Goal: Task Accomplishment & Management: Manage account settings

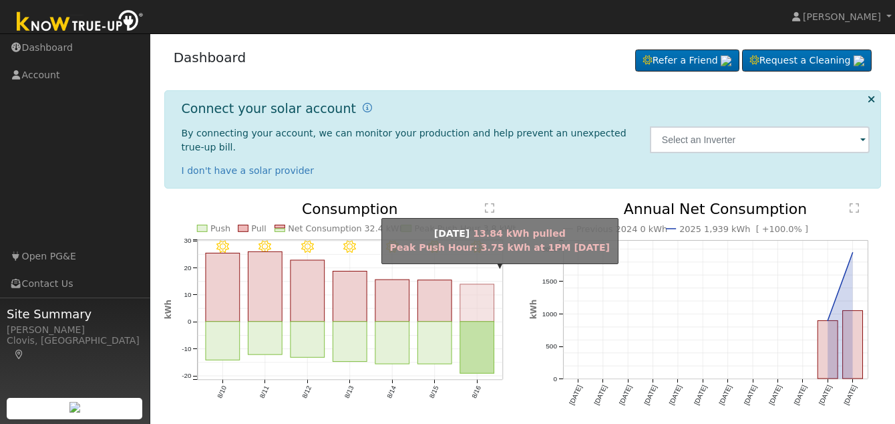
click at [479, 299] on rect "onclick=""" at bounding box center [477, 302] width 34 height 37
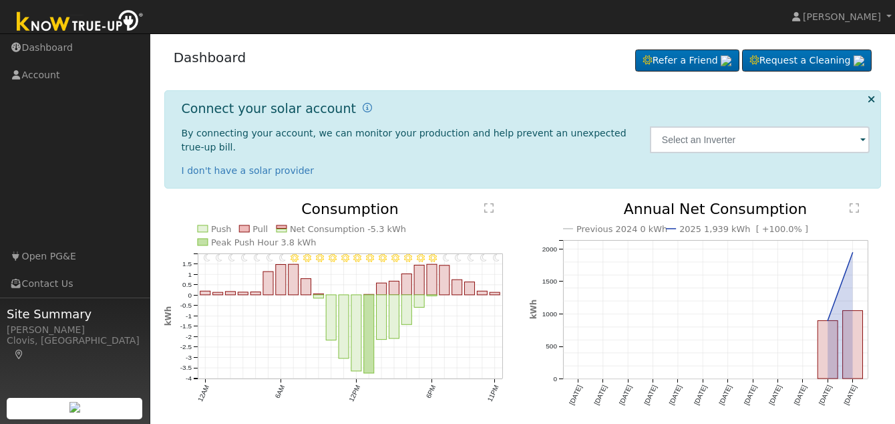
scroll to position [35, 0]
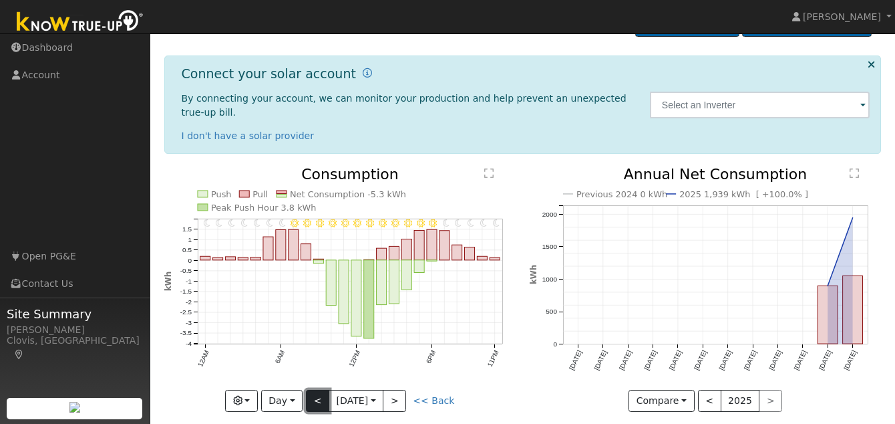
click at [316, 389] on button "<" at bounding box center [317, 400] width 23 height 23
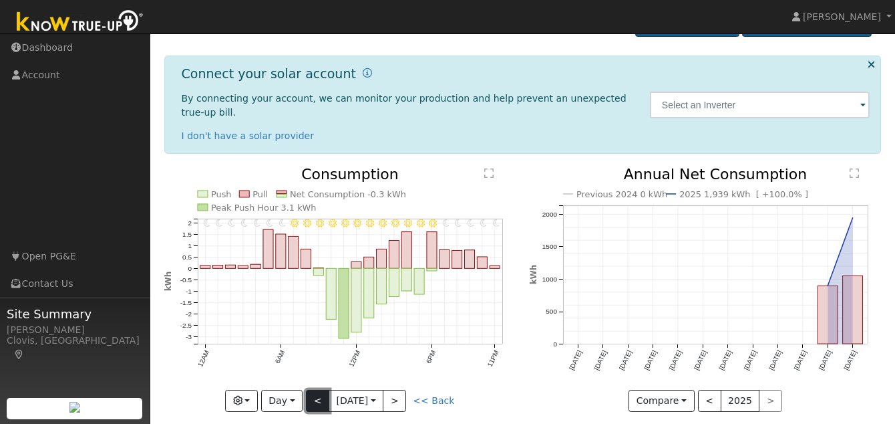
click at [316, 389] on button "<" at bounding box center [317, 400] width 23 height 23
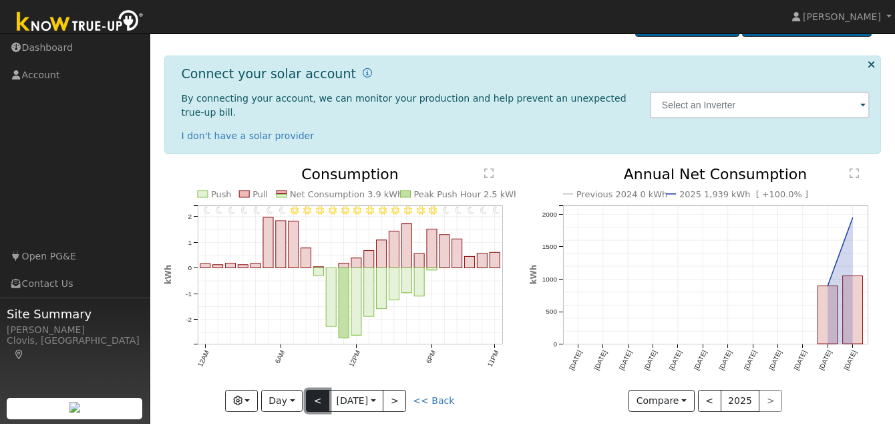
click at [316, 389] on button "<" at bounding box center [317, 400] width 23 height 23
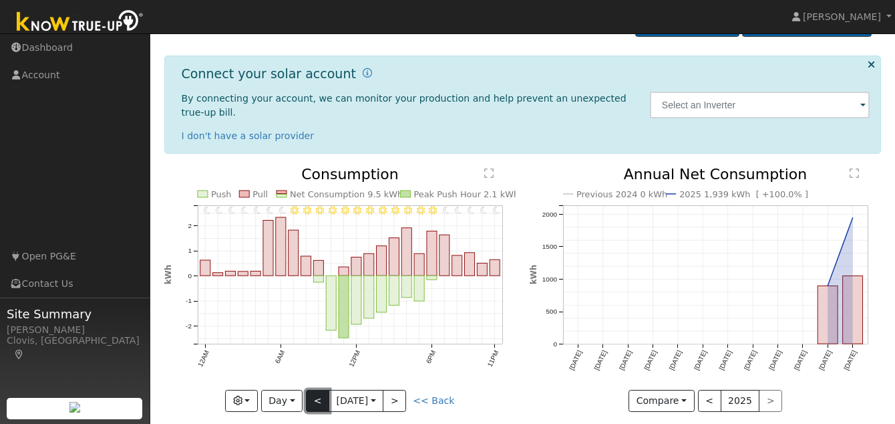
click at [316, 389] on button "<" at bounding box center [317, 400] width 23 height 23
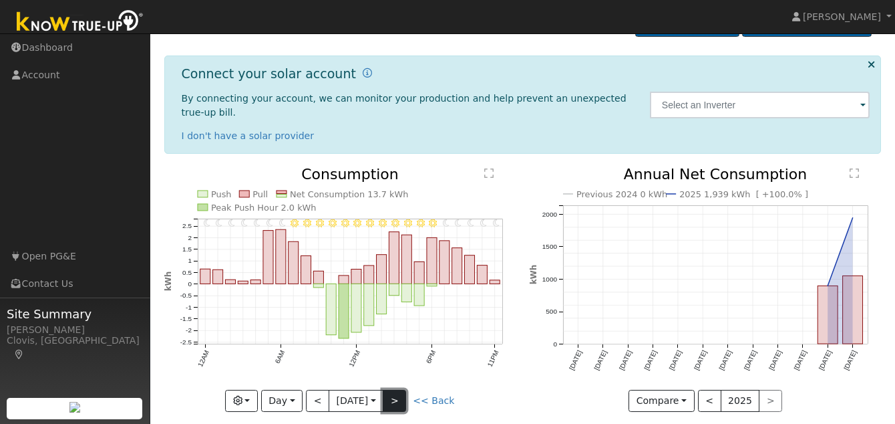
click at [402, 389] on button ">" at bounding box center [394, 400] width 23 height 23
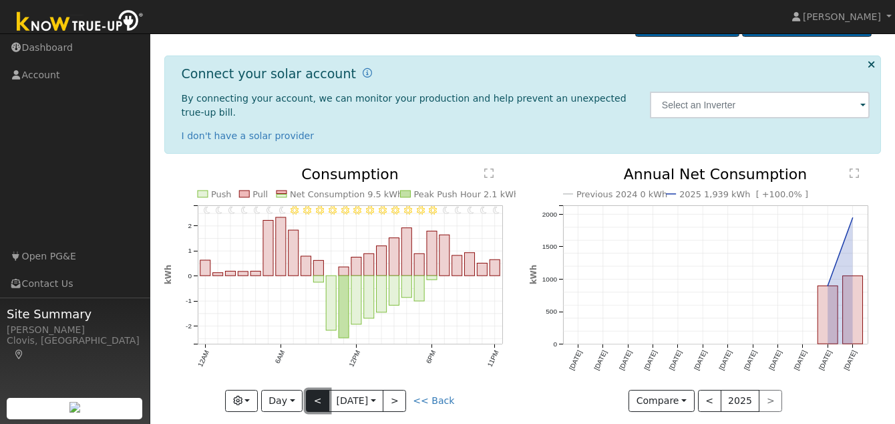
click at [313, 389] on button "<" at bounding box center [317, 400] width 23 height 23
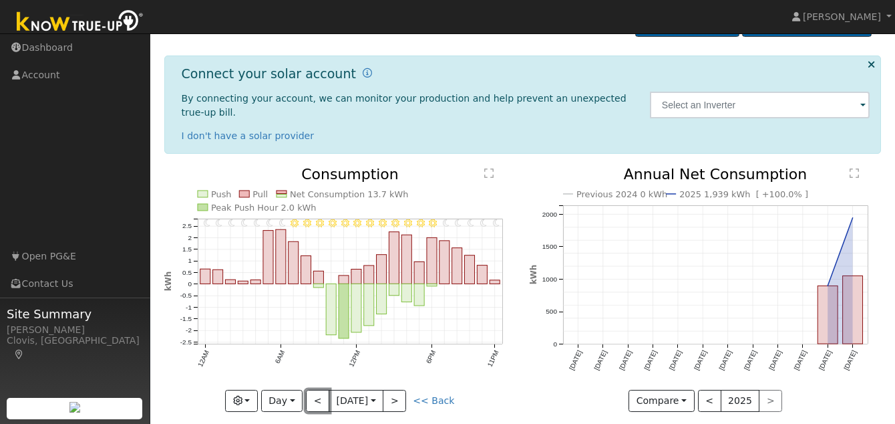
click at [313, 389] on button "<" at bounding box center [317, 400] width 23 height 23
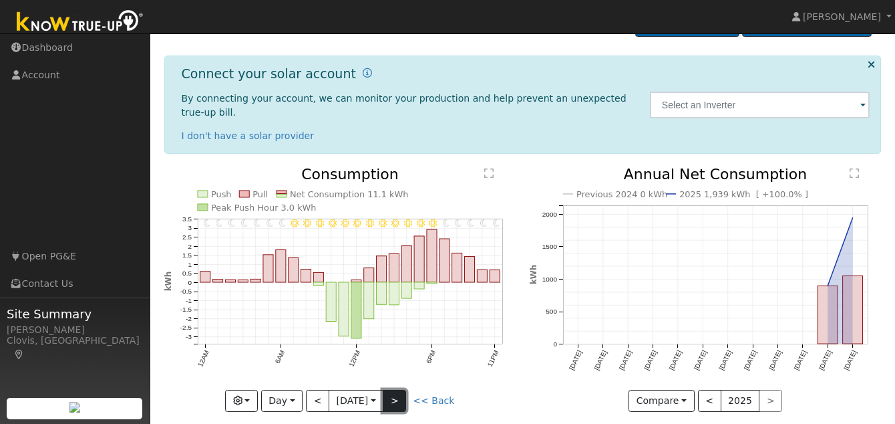
click at [400, 389] on button ">" at bounding box center [394, 400] width 23 height 23
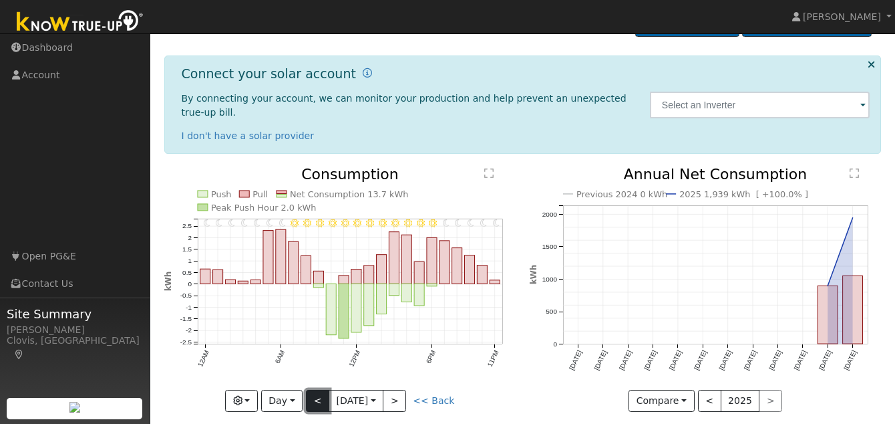
click at [315, 389] on button "<" at bounding box center [317, 400] width 23 height 23
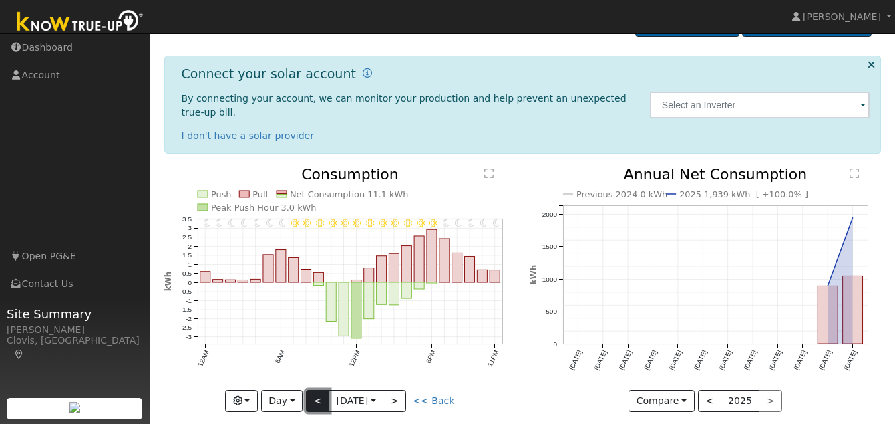
click at [315, 389] on button "<" at bounding box center [317, 400] width 23 height 23
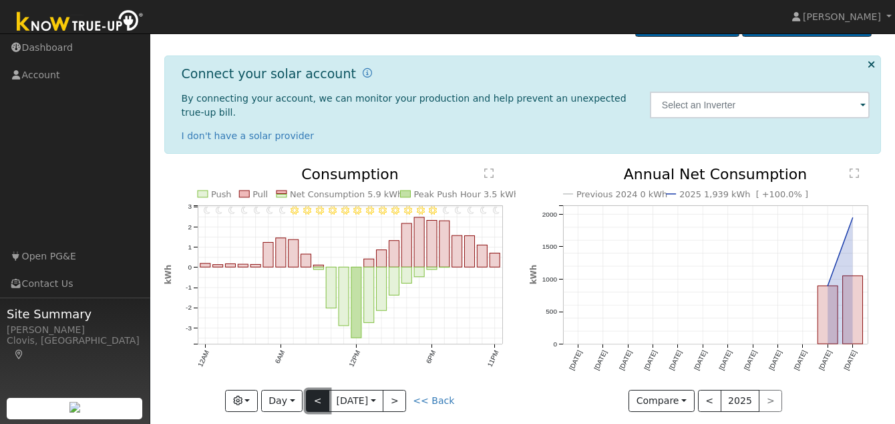
click at [315, 389] on button "<" at bounding box center [317, 400] width 23 height 23
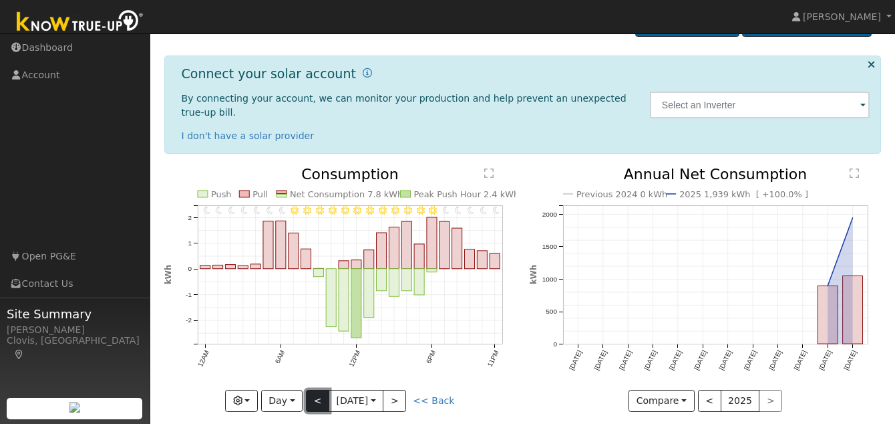
click at [315, 389] on button "<" at bounding box center [317, 400] width 23 height 23
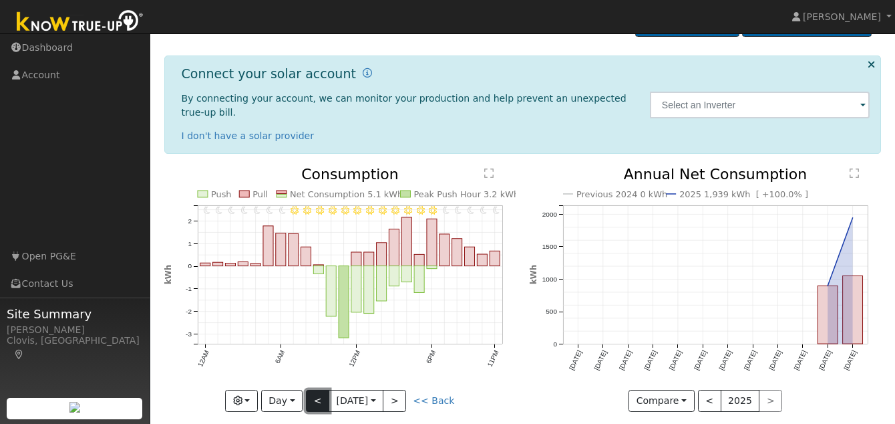
click at [315, 389] on button "<" at bounding box center [317, 400] width 23 height 23
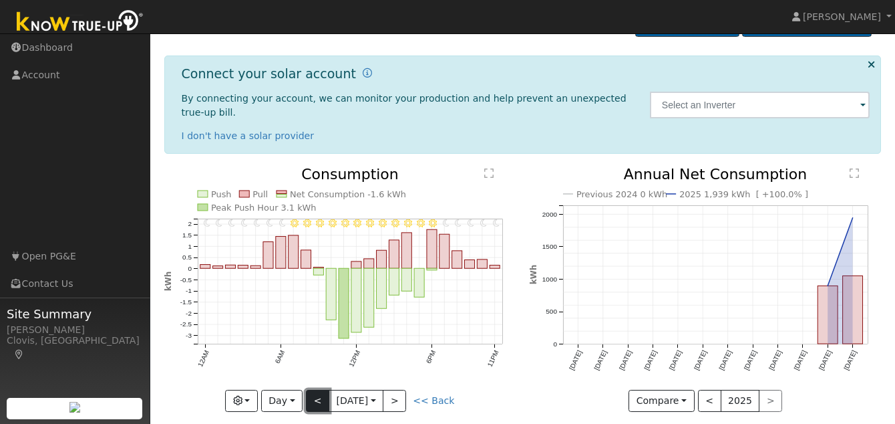
click at [315, 389] on button "<" at bounding box center [317, 400] width 23 height 23
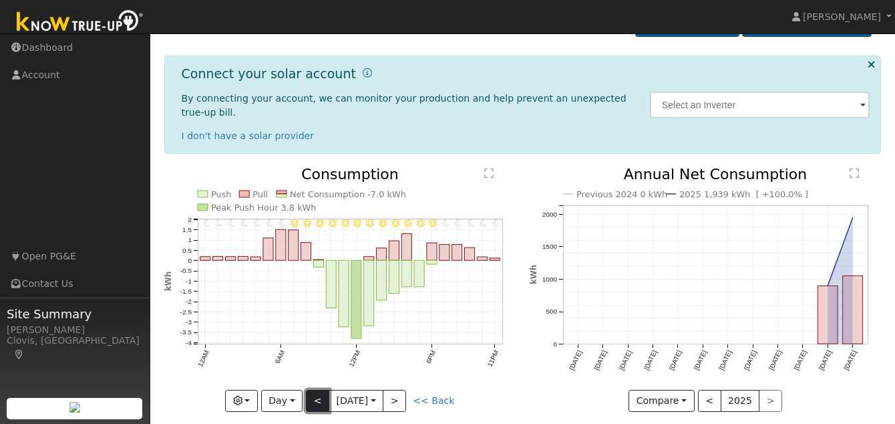
click at [315, 389] on button "<" at bounding box center [317, 400] width 23 height 23
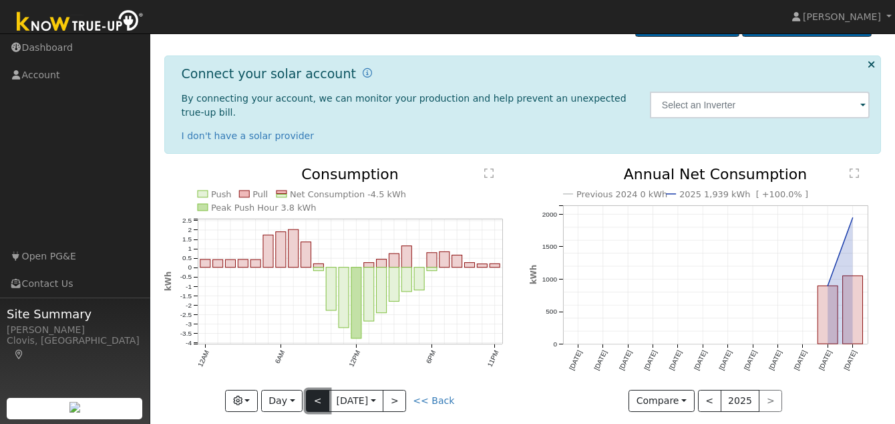
click at [315, 389] on button "<" at bounding box center [317, 400] width 23 height 23
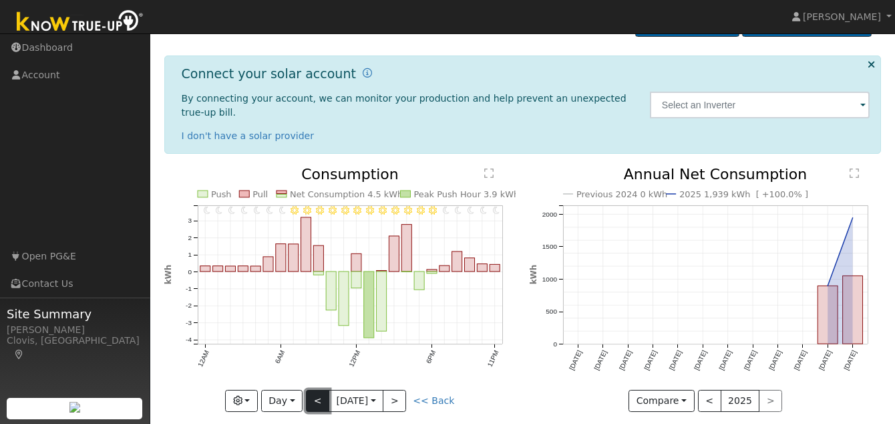
click at [315, 389] on button "<" at bounding box center [317, 400] width 23 height 23
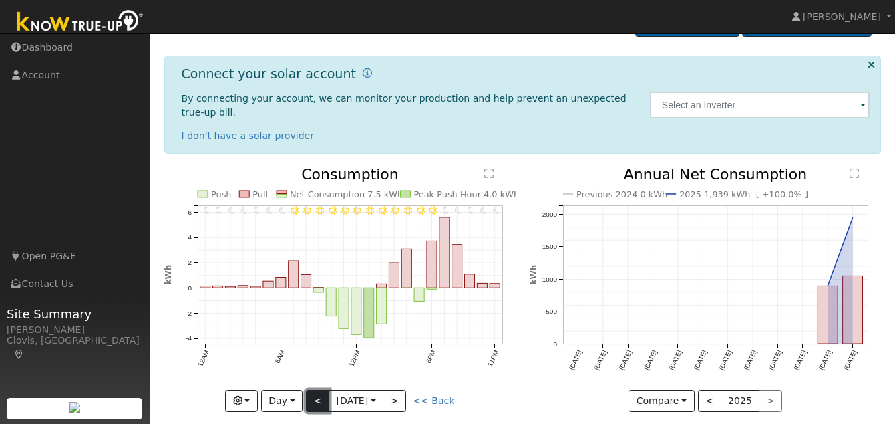
click at [315, 389] on button "<" at bounding box center [317, 400] width 23 height 23
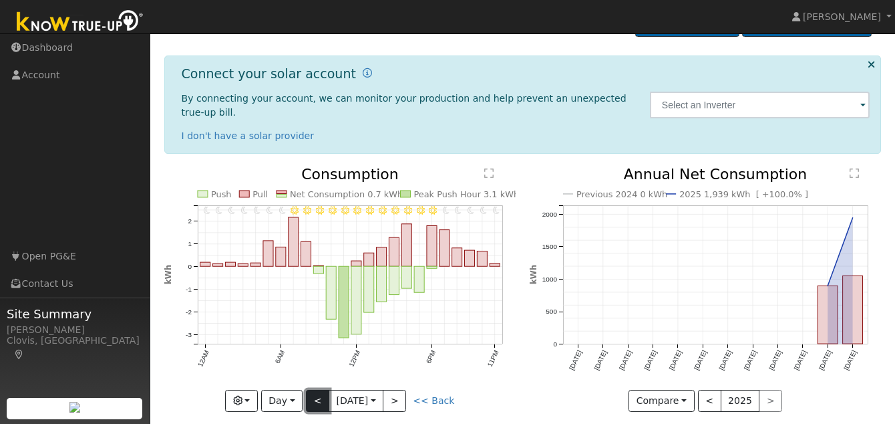
click at [315, 389] on button "<" at bounding box center [317, 400] width 23 height 23
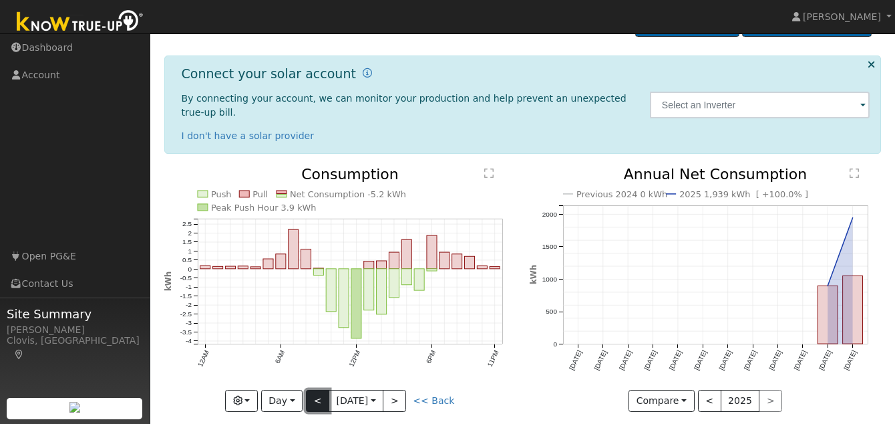
click at [315, 389] on button "<" at bounding box center [317, 400] width 23 height 23
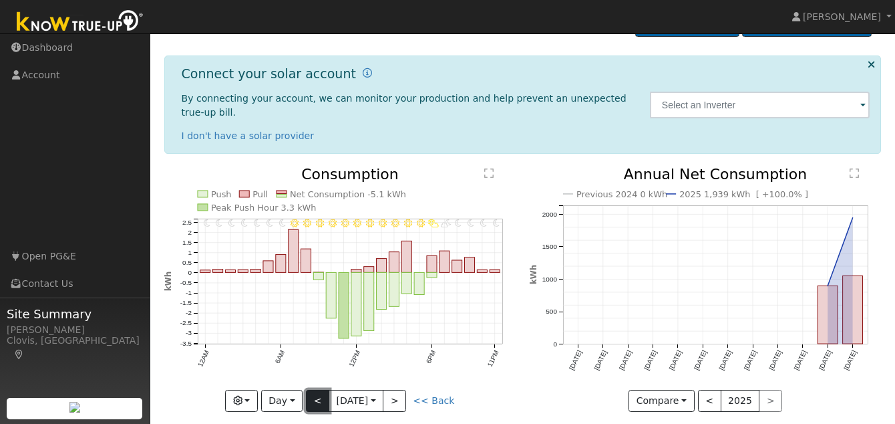
click at [315, 389] on button "<" at bounding box center [317, 400] width 23 height 23
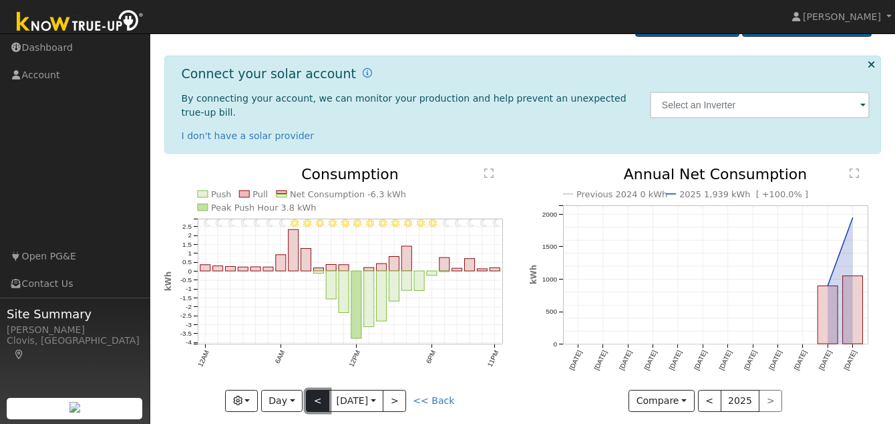
click at [315, 389] on button "<" at bounding box center [317, 400] width 23 height 23
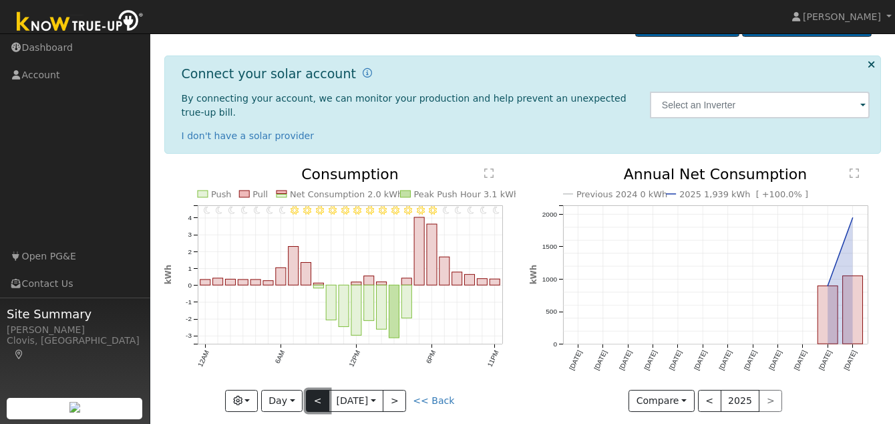
click at [315, 389] on button "<" at bounding box center [317, 400] width 23 height 23
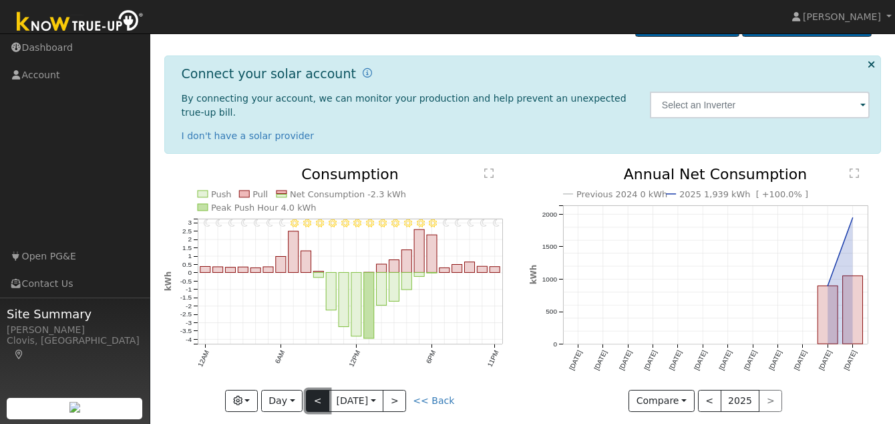
click at [315, 389] on button "<" at bounding box center [317, 400] width 23 height 23
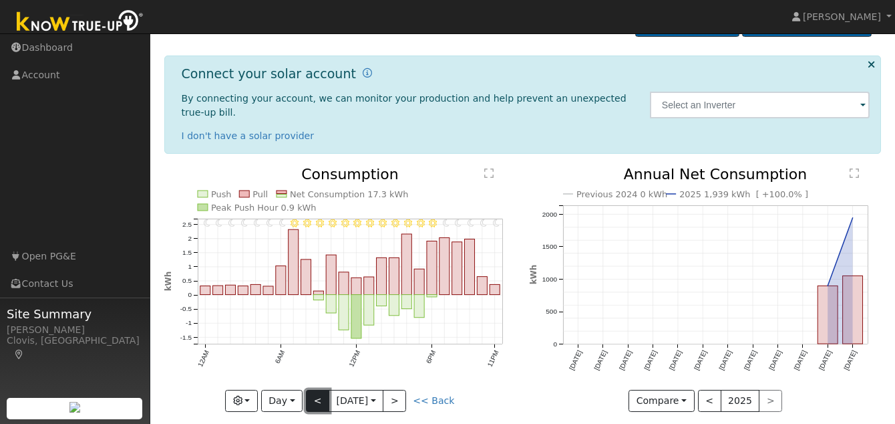
click at [315, 389] on button "<" at bounding box center [317, 400] width 23 height 23
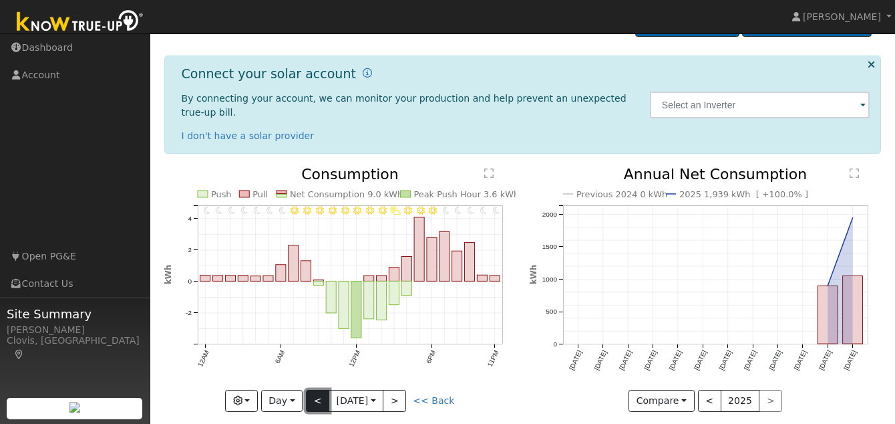
click at [315, 389] on button "<" at bounding box center [317, 400] width 23 height 23
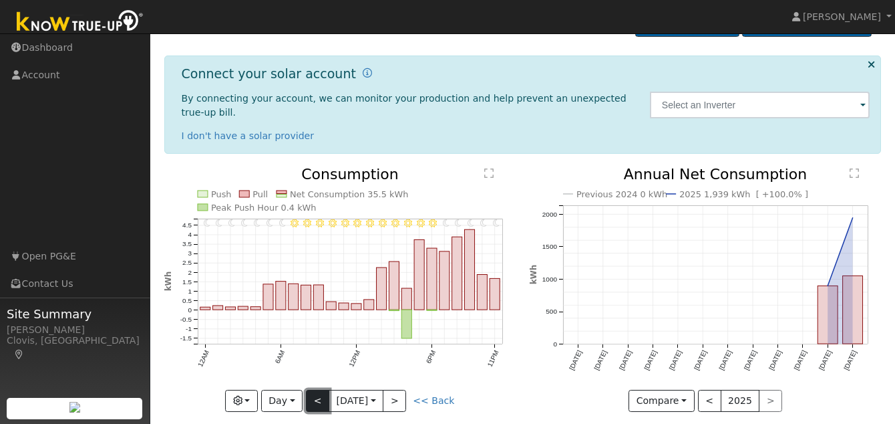
click at [315, 389] on button "<" at bounding box center [317, 400] width 23 height 23
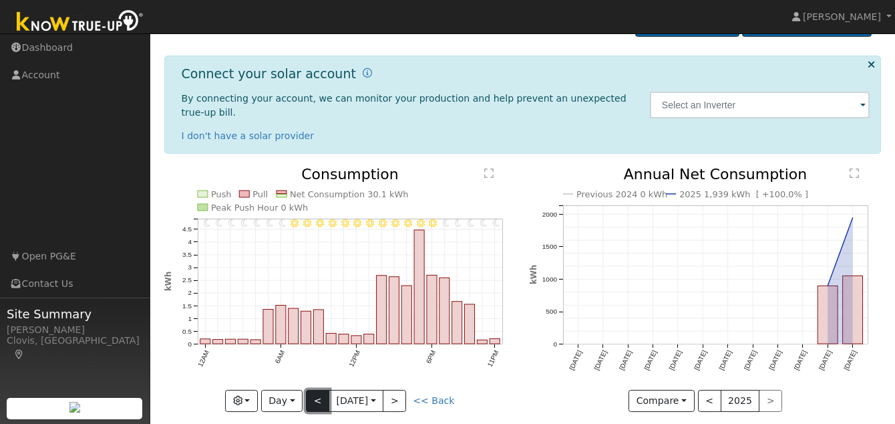
click at [315, 389] on button "<" at bounding box center [317, 400] width 23 height 23
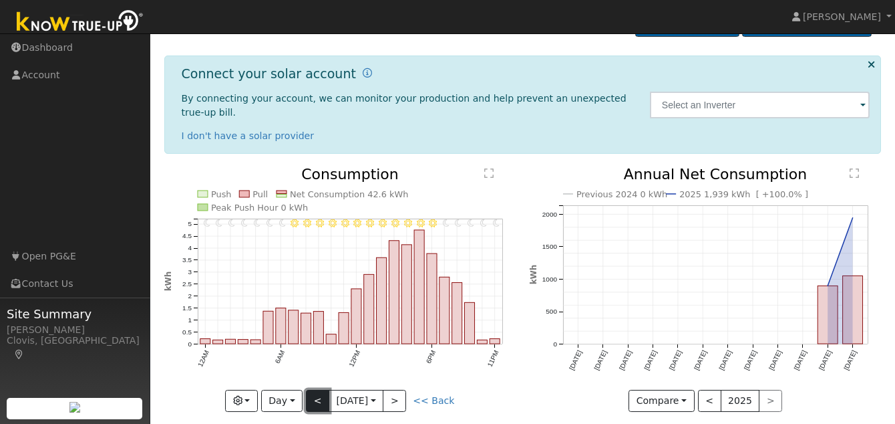
click at [315, 389] on button "<" at bounding box center [317, 400] width 23 height 23
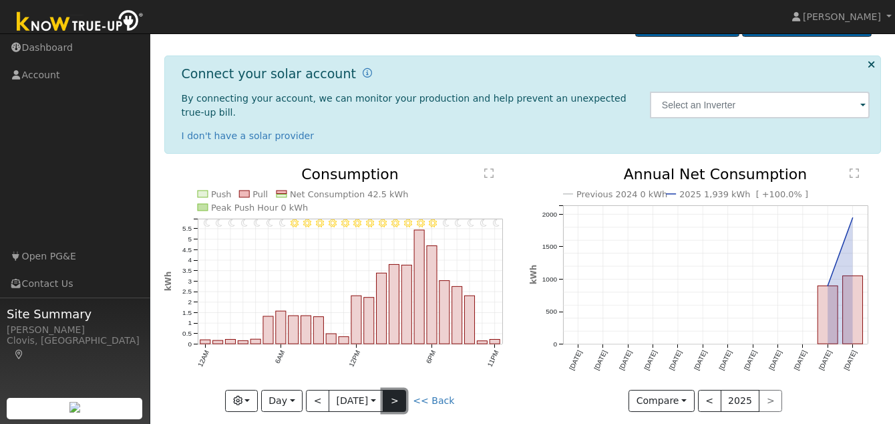
click at [401, 389] on button ">" at bounding box center [394, 400] width 23 height 23
click at [398, 389] on button ">" at bounding box center [394, 400] width 23 height 23
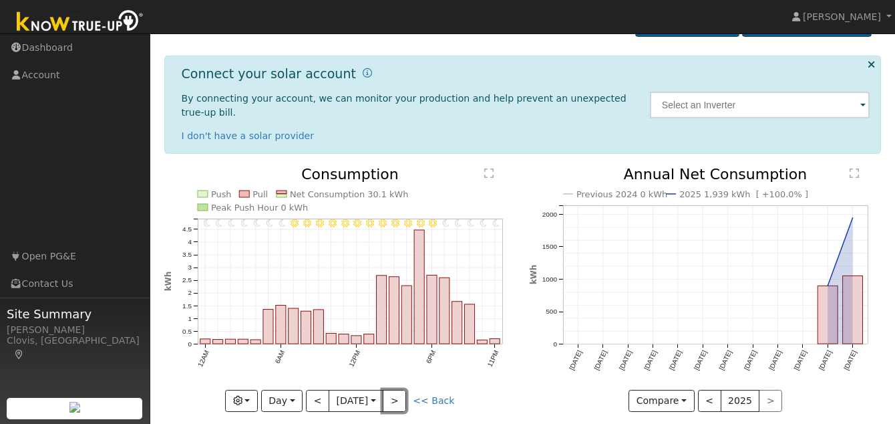
click at [398, 389] on button ">" at bounding box center [394, 400] width 23 height 23
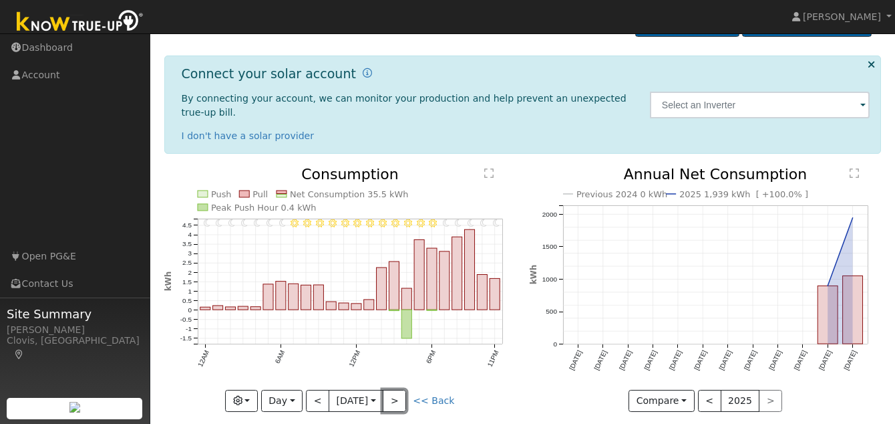
click at [398, 389] on button ">" at bounding box center [394, 400] width 23 height 23
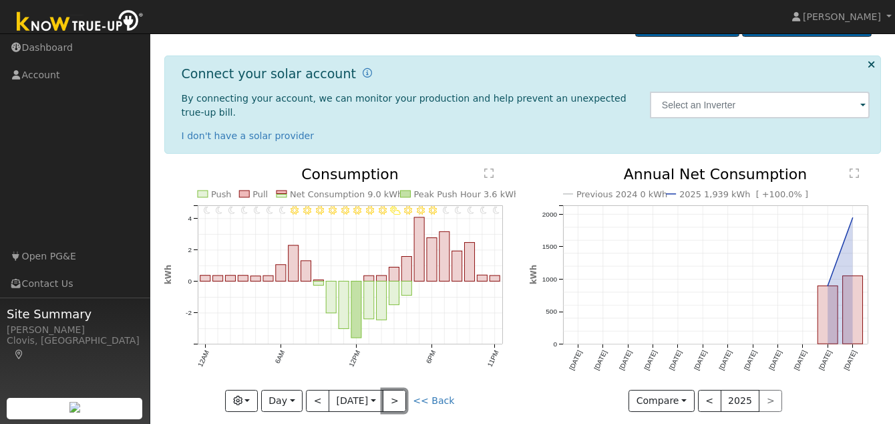
click at [398, 389] on button ">" at bounding box center [394, 400] width 23 height 23
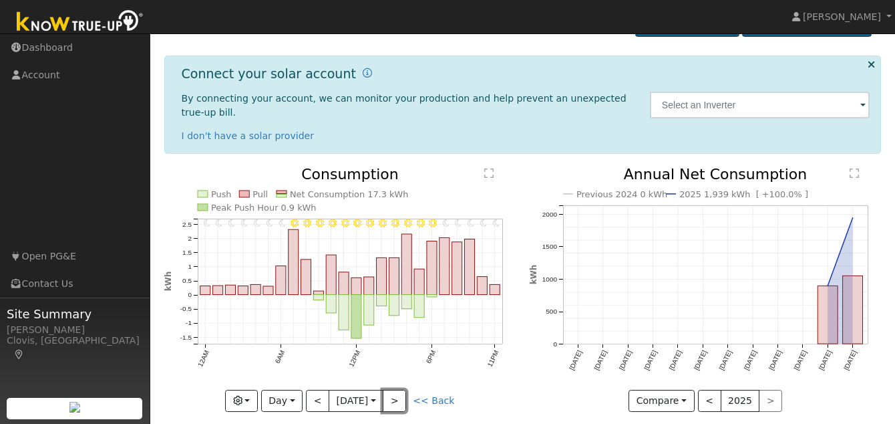
click at [398, 389] on button ">" at bounding box center [394, 400] width 23 height 23
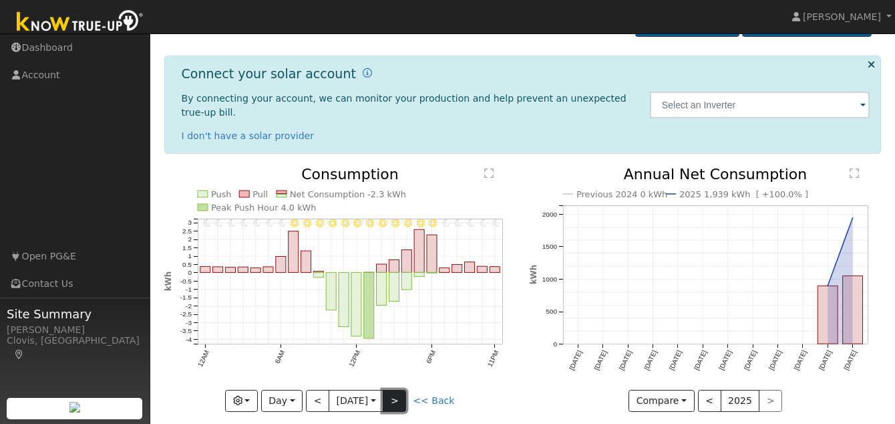
click at [396, 389] on button ">" at bounding box center [394, 400] width 23 height 23
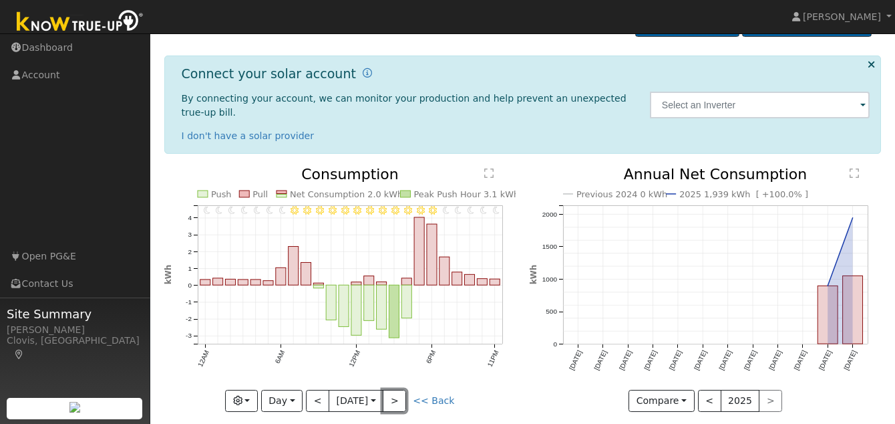
click at [397, 389] on button ">" at bounding box center [394, 400] width 23 height 23
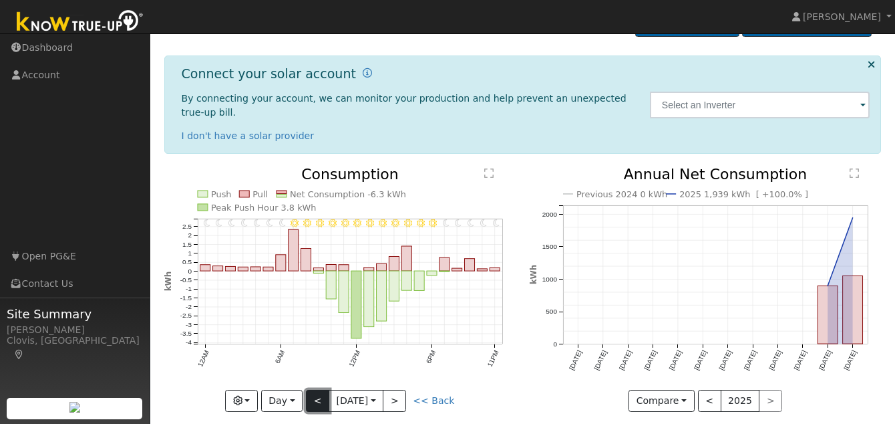
click at [312, 389] on button "<" at bounding box center [317, 400] width 23 height 23
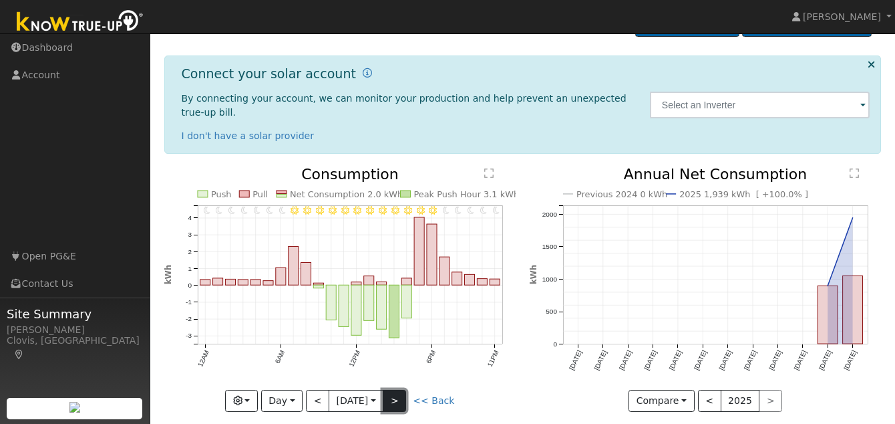
click at [398, 390] on button ">" at bounding box center [394, 400] width 23 height 23
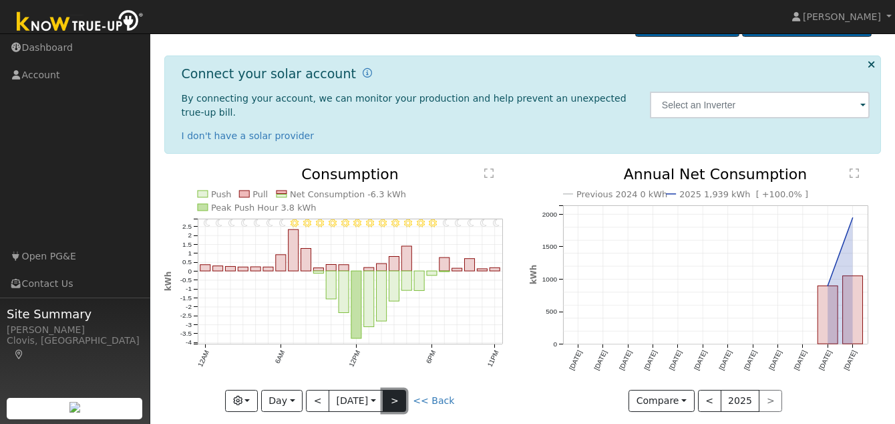
click at [398, 390] on button ">" at bounding box center [394, 400] width 23 height 23
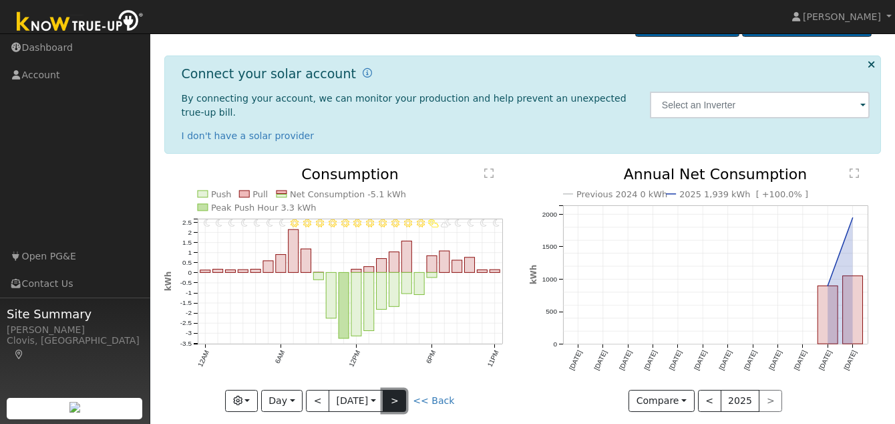
click at [399, 389] on button ">" at bounding box center [394, 400] width 23 height 23
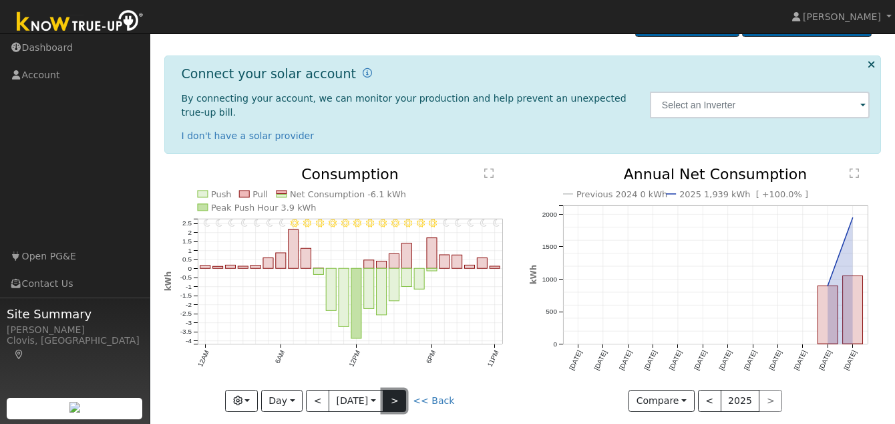
click at [399, 389] on button ">" at bounding box center [394, 400] width 23 height 23
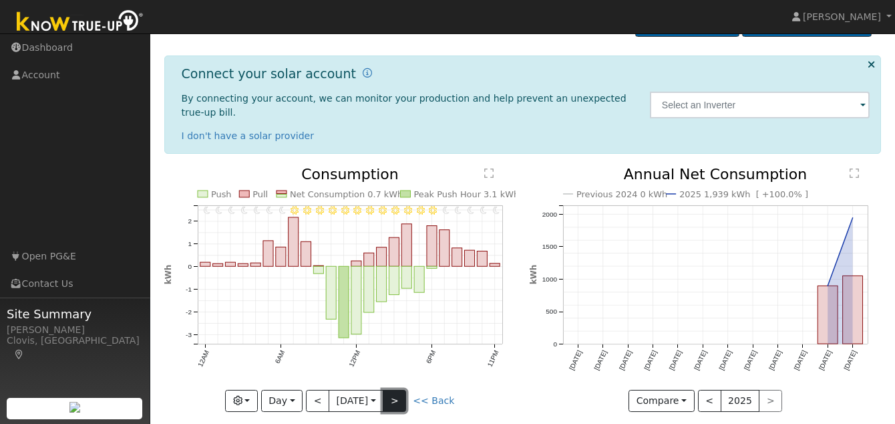
click at [399, 389] on button ">" at bounding box center [394, 400] width 23 height 23
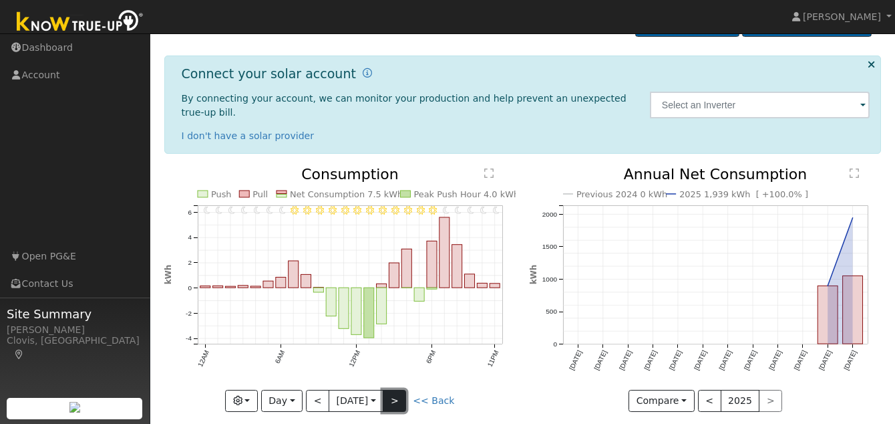
click at [399, 389] on button ">" at bounding box center [394, 400] width 23 height 23
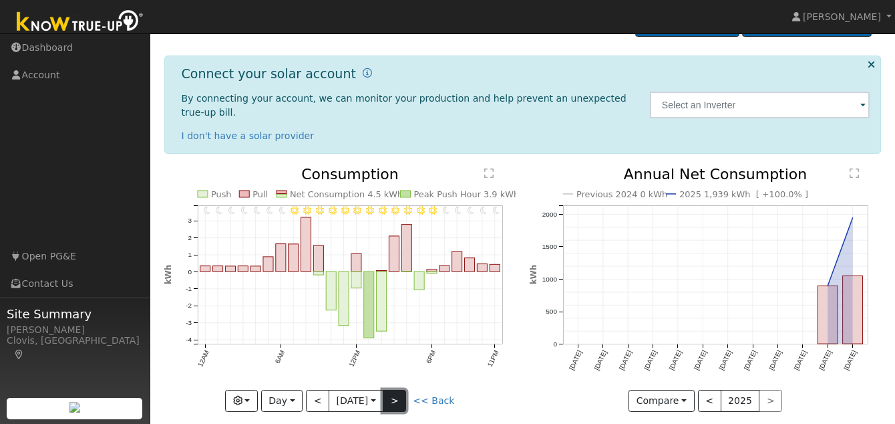
click at [399, 389] on button ">" at bounding box center [394, 400] width 23 height 23
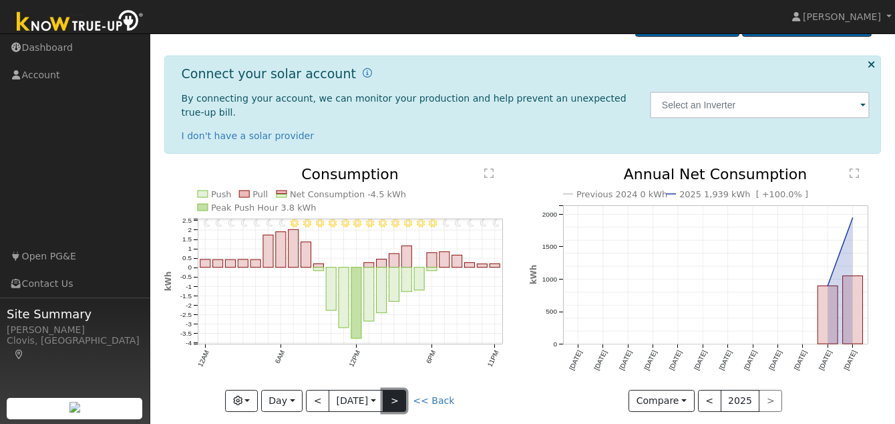
click at [399, 389] on button ">" at bounding box center [394, 400] width 23 height 23
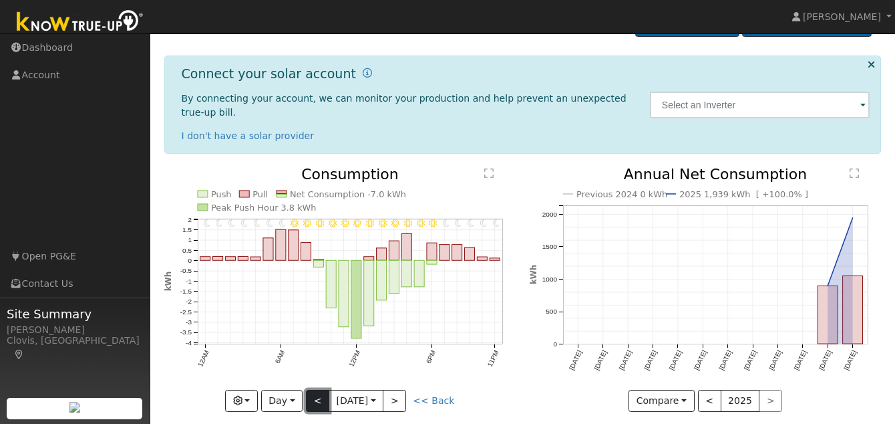
click at [314, 389] on button "<" at bounding box center [317, 400] width 23 height 23
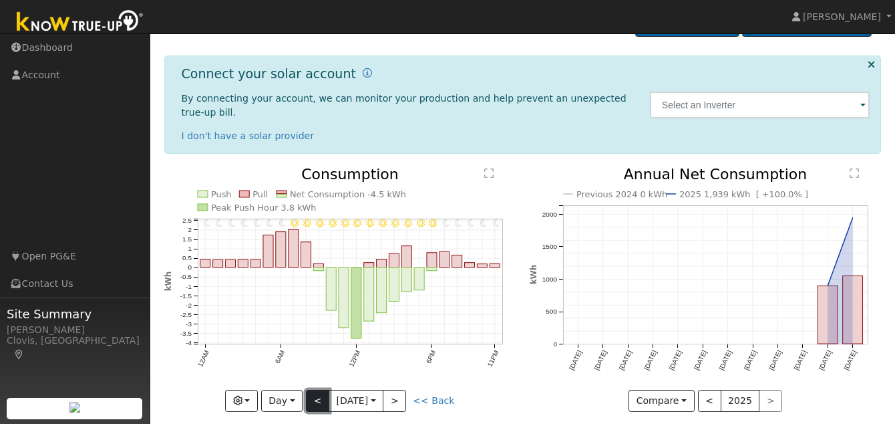
click at [314, 389] on button "<" at bounding box center [317, 400] width 23 height 23
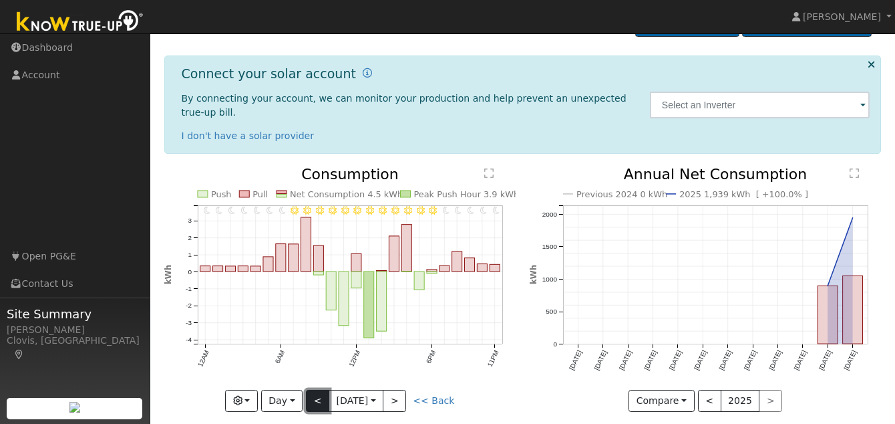
click at [313, 389] on button "<" at bounding box center [317, 400] width 23 height 23
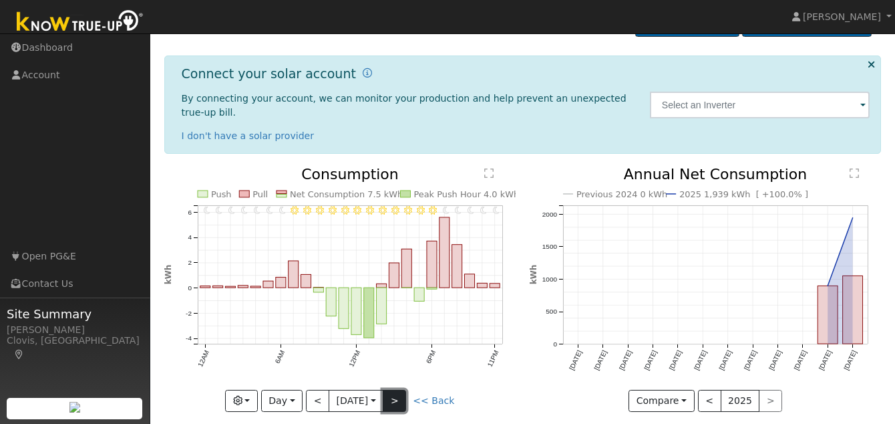
click at [393, 389] on button ">" at bounding box center [394, 400] width 23 height 23
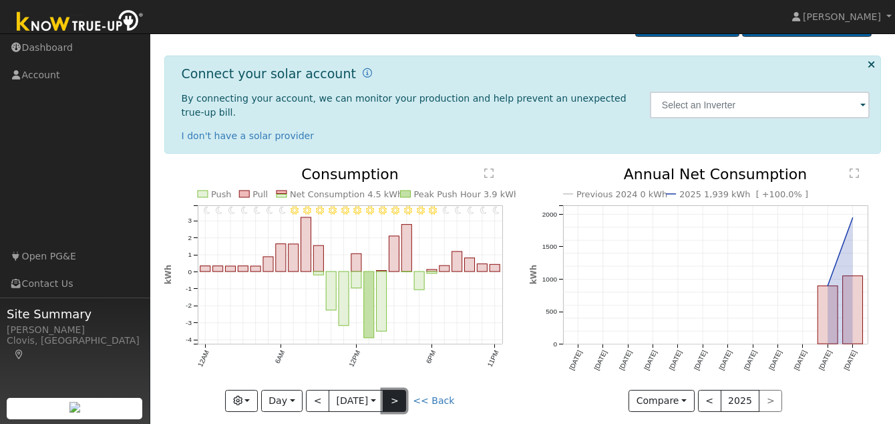
click at [393, 389] on button ">" at bounding box center [394, 400] width 23 height 23
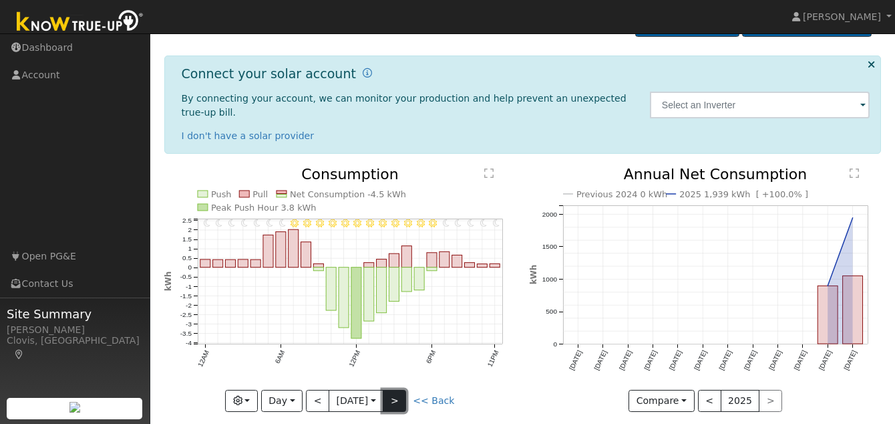
click at [393, 389] on button ">" at bounding box center [394, 400] width 23 height 23
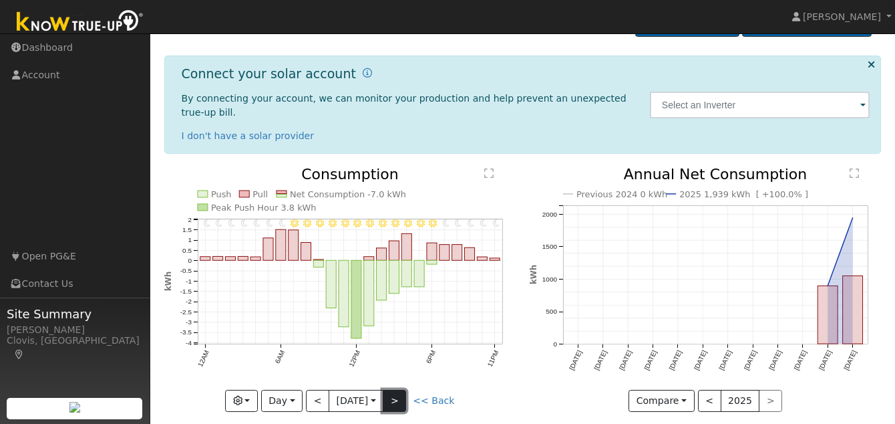
click at [402, 389] on button ">" at bounding box center [394, 400] width 23 height 23
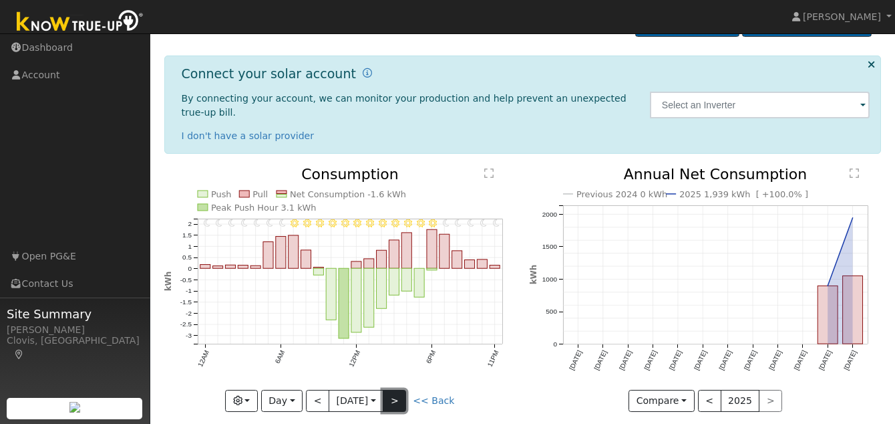
click at [402, 389] on button ">" at bounding box center [394, 400] width 23 height 23
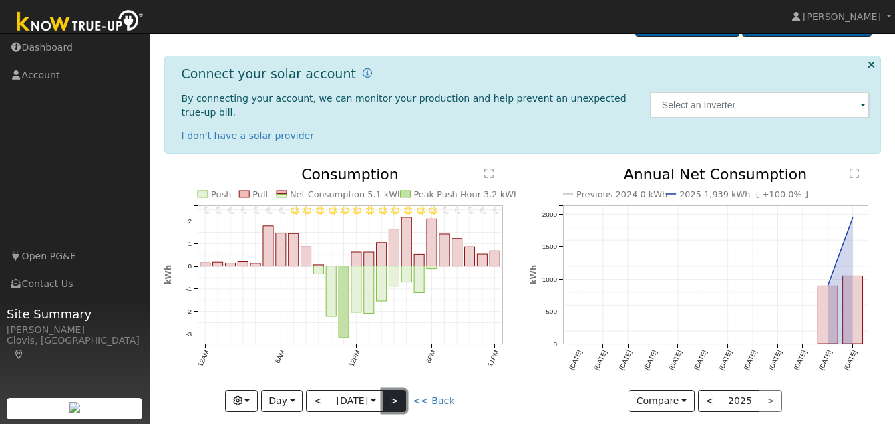
click at [402, 389] on button ">" at bounding box center [394, 400] width 23 height 23
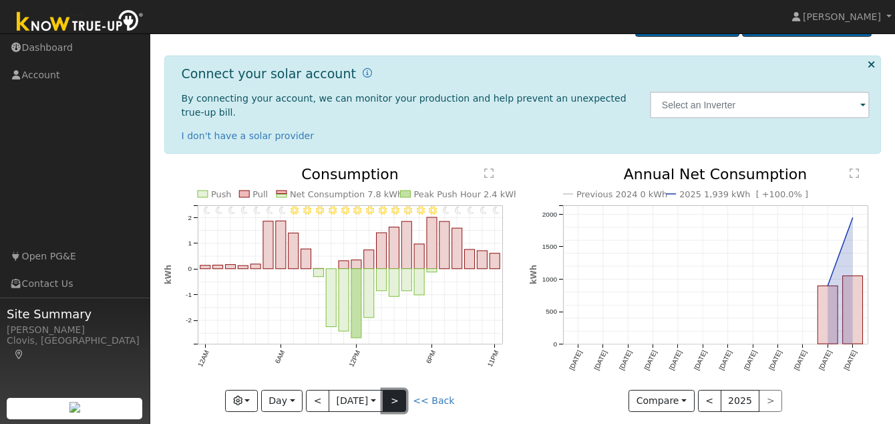
click at [403, 389] on button ">" at bounding box center [394, 400] width 23 height 23
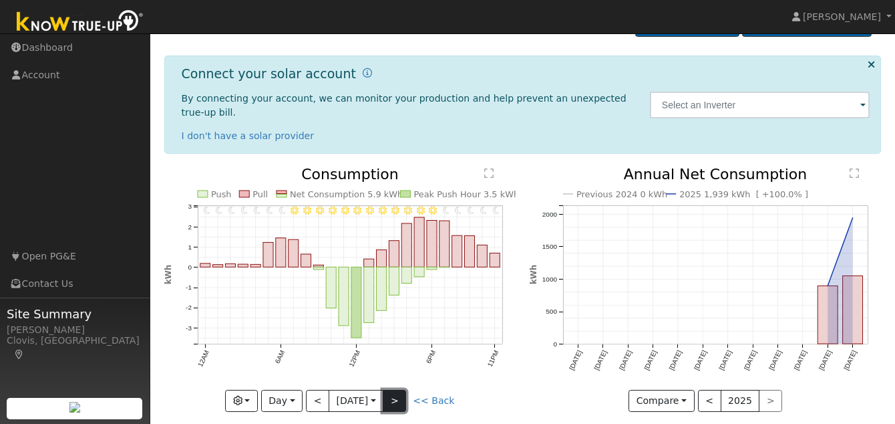
click at [403, 389] on button ">" at bounding box center [394, 400] width 23 height 23
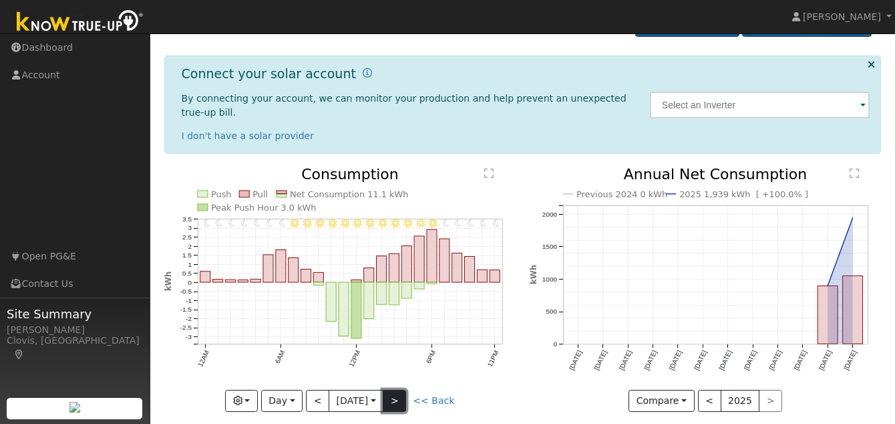
click at [403, 389] on button ">" at bounding box center [394, 400] width 23 height 23
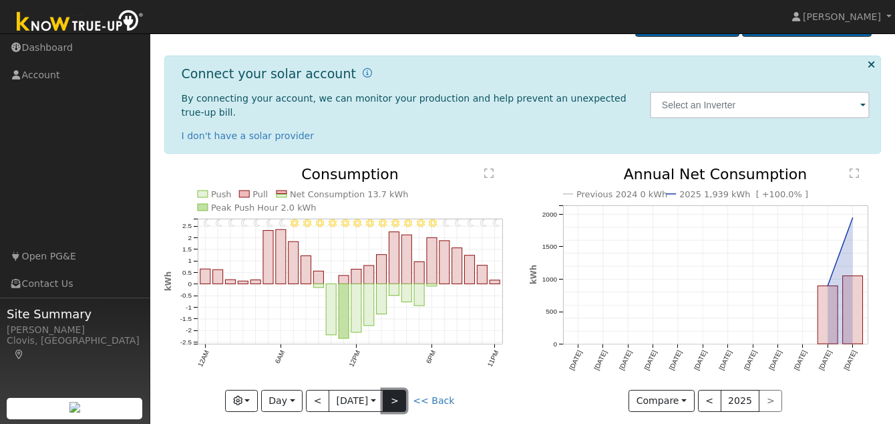
click at [403, 389] on button ">" at bounding box center [394, 400] width 23 height 23
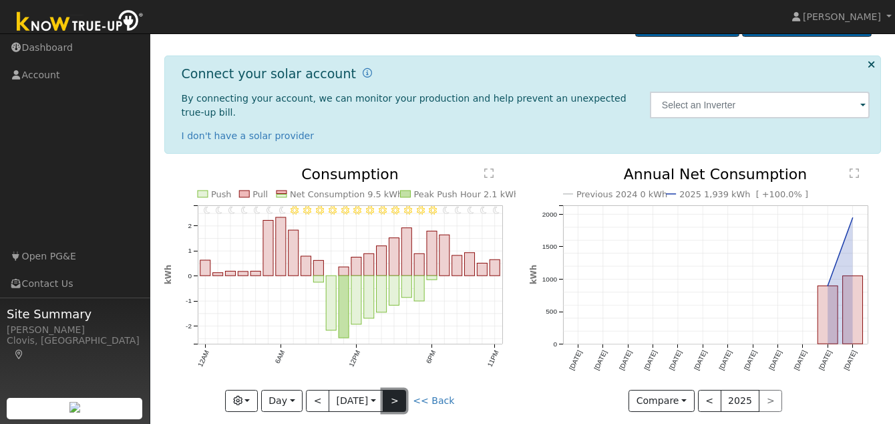
click at [403, 389] on button ">" at bounding box center [394, 400] width 23 height 23
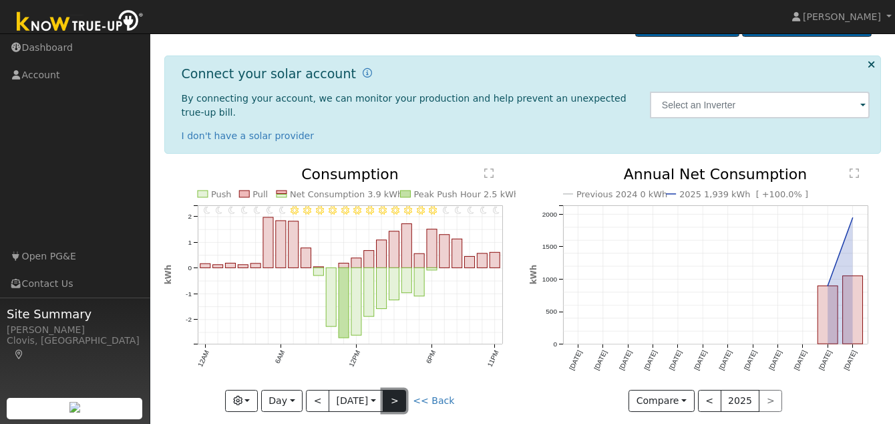
click at [403, 389] on button ">" at bounding box center [394, 400] width 23 height 23
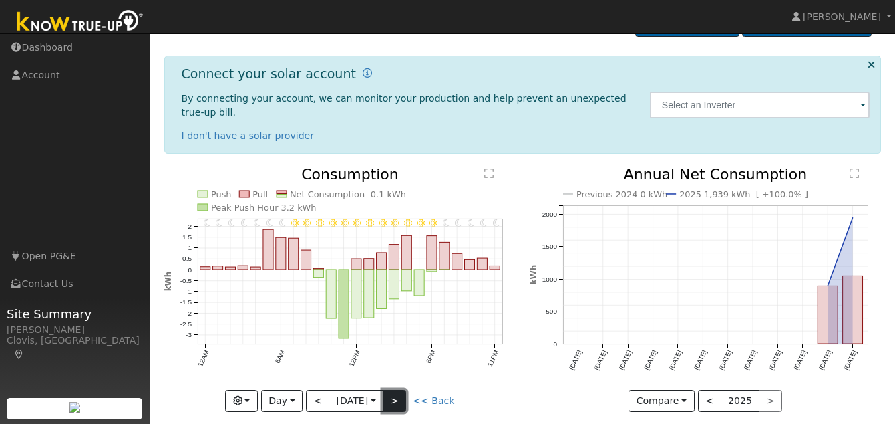
click at [404, 389] on button ">" at bounding box center [394, 400] width 23 height 23
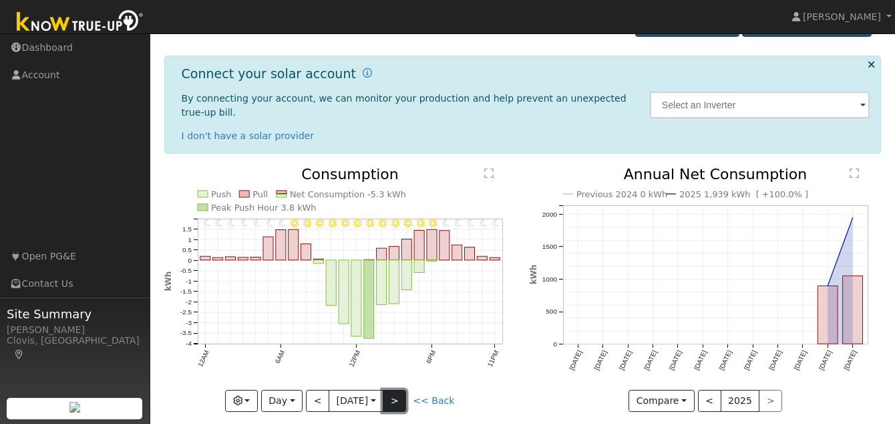
click at [400, 389] on button ">" at bounding box center [394, 400] width 23 height 23
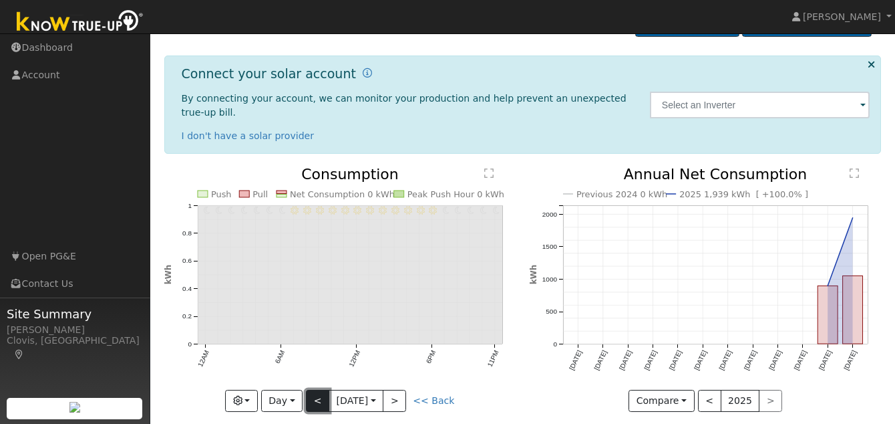
click at [312, 389] on button "<" at bounding box center [317, 400] width 23 height 23
type input "[DATE]"
